Goal: Information Seeking & Learning: Learn about a topic

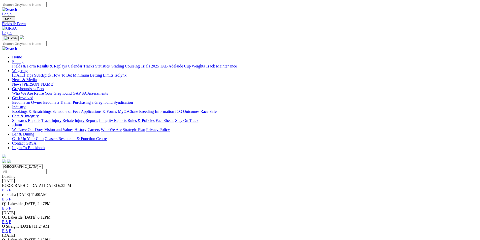
select select "QLD"
click at [11, 206] on link "F" at bounding box center [10, 208] width 2 height 4
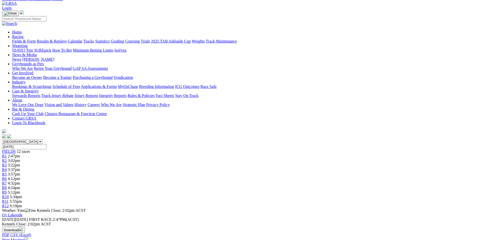
scroll to position [25, 0]
click at [23, 227] on img "button" at bounding box center [21, 229] width 4 height 4
click at [273, 43] on link "CSV (Excel)" at bounding box center [262, 40] width 21 height 4
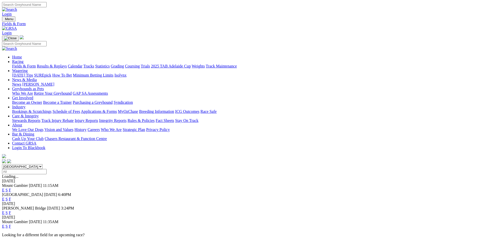
click at [43, 164] on select "South Australia New South Wales Northern Territory Queensland Tasmania Victoria…" at bounding box center [22, 166] width 41 height 5
select select "QLD"
click at [43, 164] on select "South Australia New South Wales Northern Territory Queensland Tasmania Victoria…" at bounding box center [22, 166] width 41 height 5
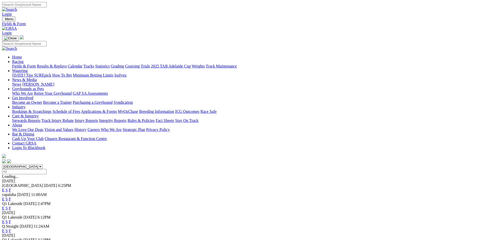
click at [11, 206] on link "F" at bounding box center [10, 208] width 2 height 4
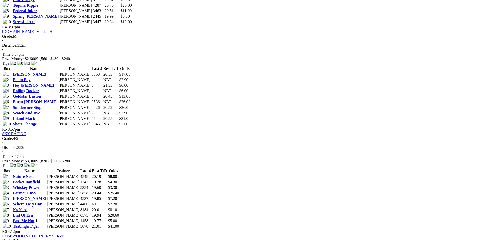
scroll to position [555, 0]
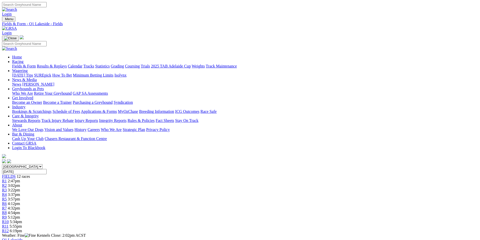
click at [36, 64] on link "Fields & Form" at bounding box center [24, 66] width 24 height 4
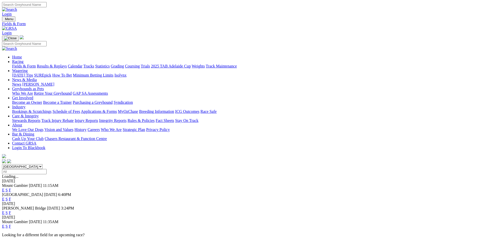
click at [43, 164] on select "South Australia New South Wales Northern Territory Queensland Tasmania Victoria…" at bounding box center [22, 166] width 41 height 5
select select "QLD"
click at [43, 164] on select "South Australia New South Wales Northern Territory Queensland Tasmania Victoria…" at bounding box center [22, 166] width 41 height 5
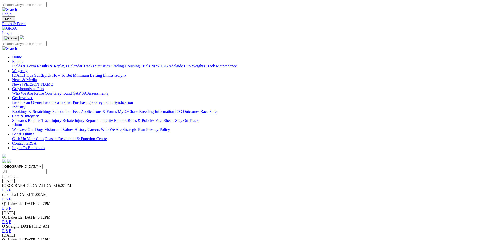
click at [5, 206] on link "E" at bounding box center [3, 208] width 3 height 4
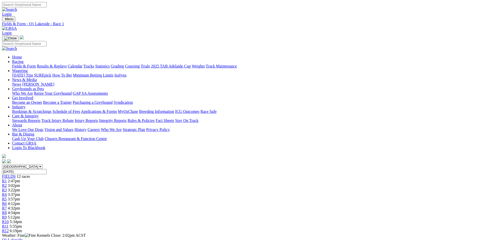
click at [7, 211] on span "R8" at bounding box center [4, 213] width 5 height 4
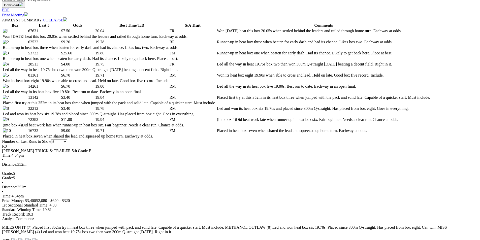
scroll to position [252, 0]
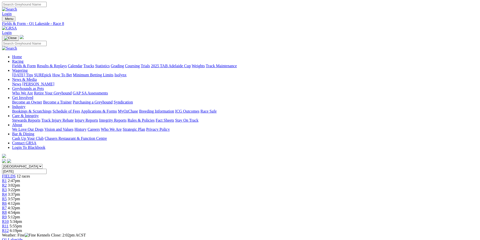
scroll to position [0, 0]
click at [36, 64] on link "Fields & Form" at bounding box center [24, 66] width 24 height 4
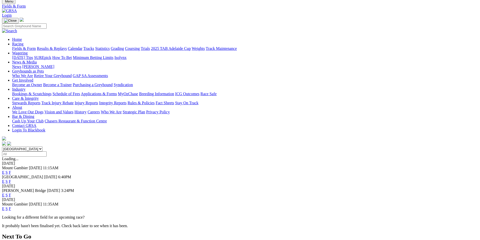
scroll to position [25, 0]
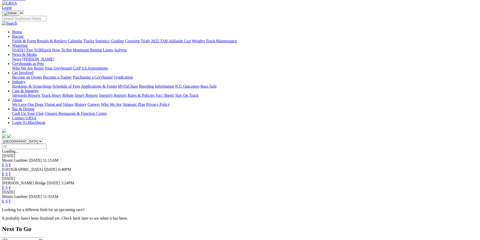
click at [43, 139] on select "South Australia New South Wales Northern Territory Queensland Tasmania Victoria…" at bounding box center [22, 141] width 41 height 5
select select "QLD"
click at [43, 139] on select "South Australia New South Wales Northern Territory Queensland Tasmania Victoria…" at bounding box center [22, 141] width 41 height 5
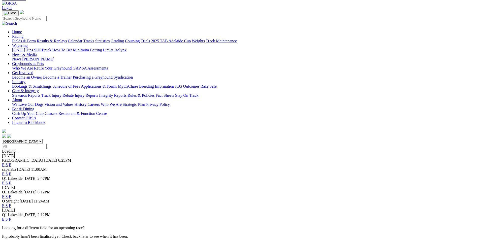
click at [11, 181] on link "F" at bounding box center [10, 183] width 2 height 4
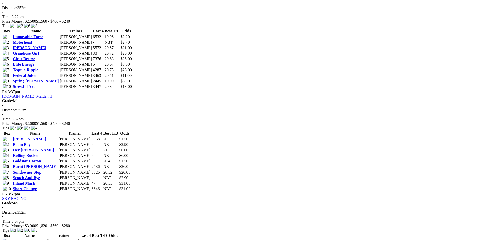
scroll to position [555, 0]
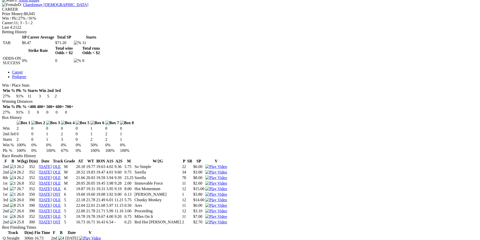
scroll to position [151, 0]
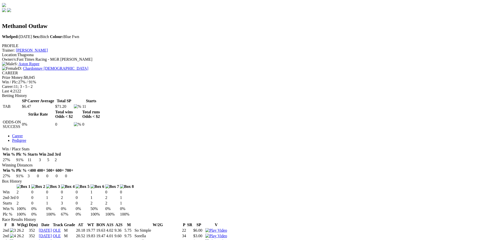
drag, startPoint x: 297, startPoint y: 15, endPoint x: 300, endPoint y: 17, distance: 2.9
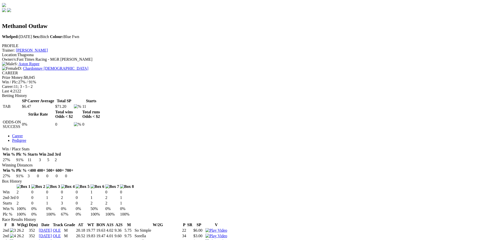
click at [227, 234] on img at bounding box center [216, 236] width 22 height 5
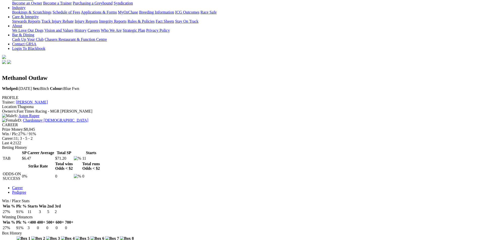
scroll to position [0, 0]
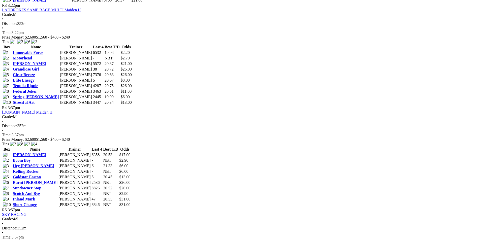
scroll to position [555, 0]
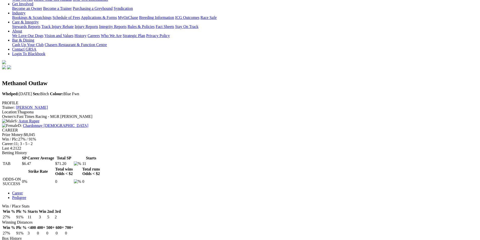
scroll to position [76, 0]
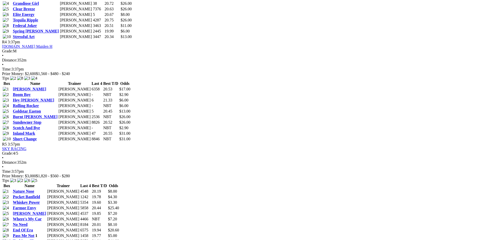
scroll to position [555, 0]
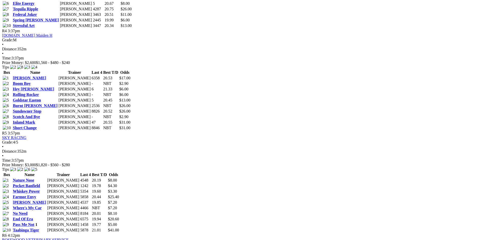
scroll to position [555, 0]
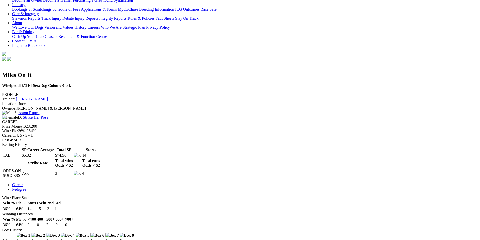
scroll to position [176, 0]
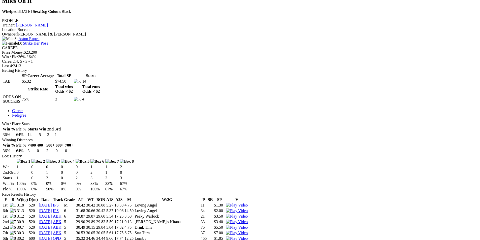
click at [248, 240] on img at bounding box center [237, 244] width 22 height 5
click at [248, 236] on img at bounding box center [237, 238] width 22 height 5
click at [248, 231] on img at bounding box center [237, 233] width 22 height 5
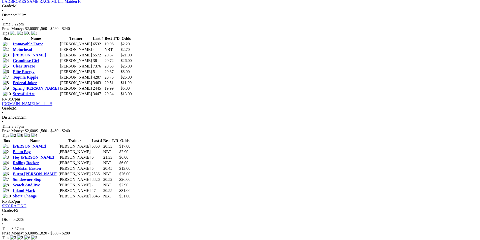
scroll to position [580, 0]
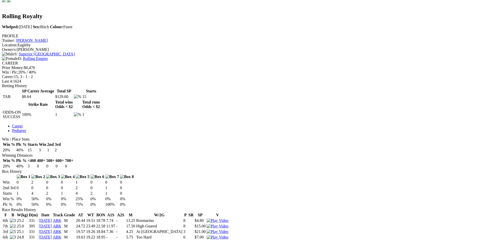
scroll to position [176, 0]
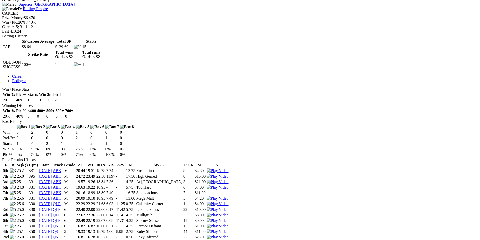
scroll to position [202, 0]
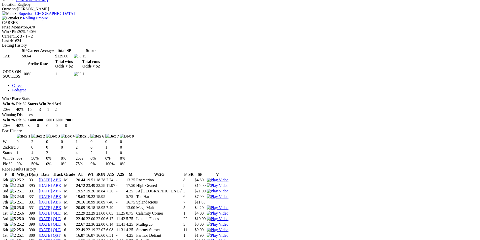
click at [228, 228] on img at bounding box center [218, 230] width 22 height 5
click at [228, 222] on img at bounding box center [218, 224] width 22 height 5
click at [228, 217] on img at bounding box center [218, 219] width 22 height 5
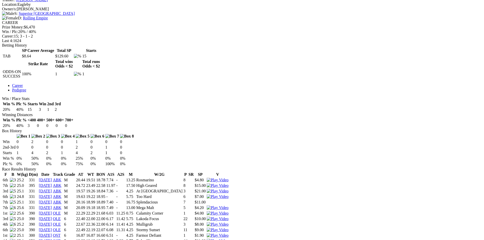
click at [228, 217] on img at bounding box center [218, 219] width 22 height 5
click at [228, 211] on img at bounding box center [218, 213] width 22 height 5
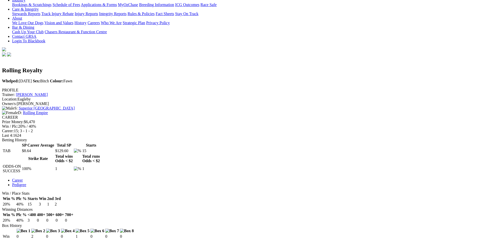
scroll to position [76, 0]
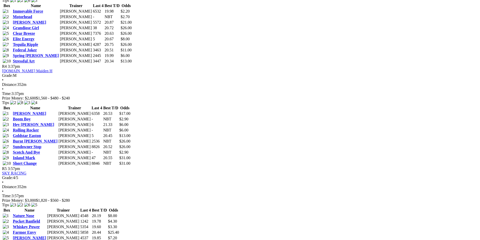
scroll to position [529, 0]
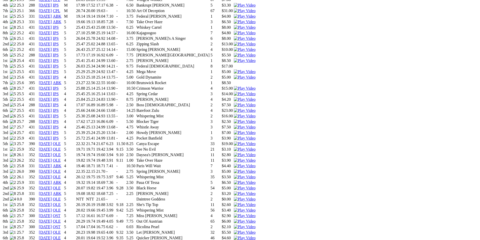
scroll to position [454, 0]
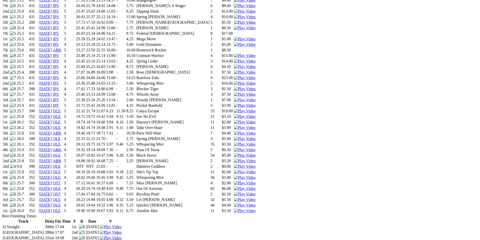
click at [256, 209] on img at bounding box center [245, 211] width 22 height 5
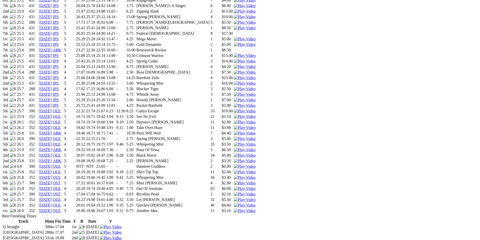
click at [256, 203] on img at bounding box center [245, 205] width 22 height 5
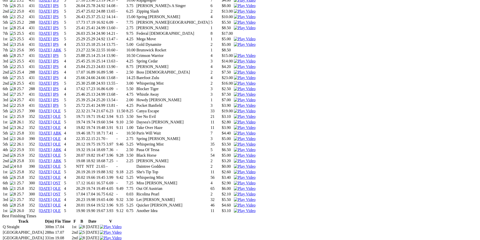
click at [256, 198] on img at bounding box center [245, 200] width 22 height 5
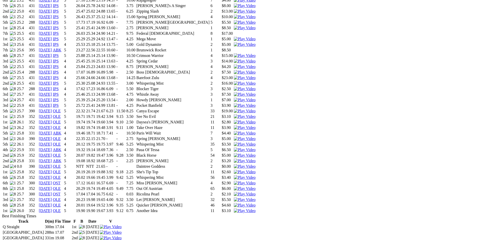
click at [256, 187] on img at bounding box center [245, 189] width 22 height 5
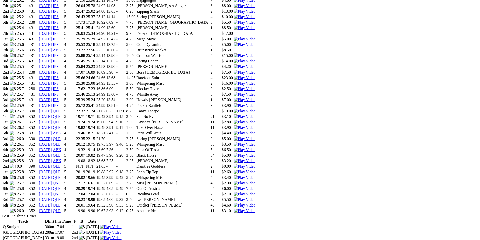
click at [256, 170] on img at bounding box center [245, 172] width 22 height 5
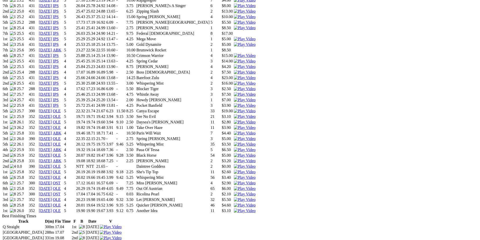
click at [256, 153] on img at bounding box center [245, 155] width 22 height 5
